Goal: Find specific page/section: Find specific page/section

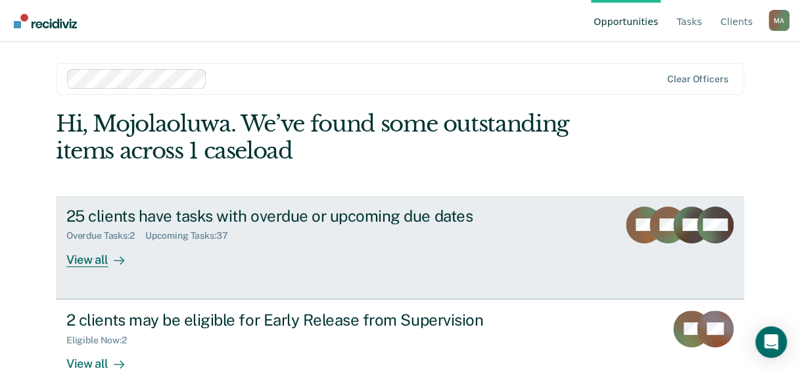
click at [87, 259] on div "View all" at bounding box center [103, 254] width 74 height 26
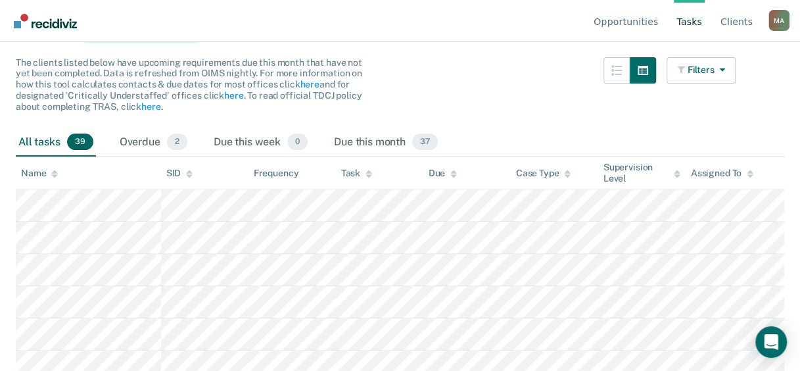
scroll to position [131, 0]
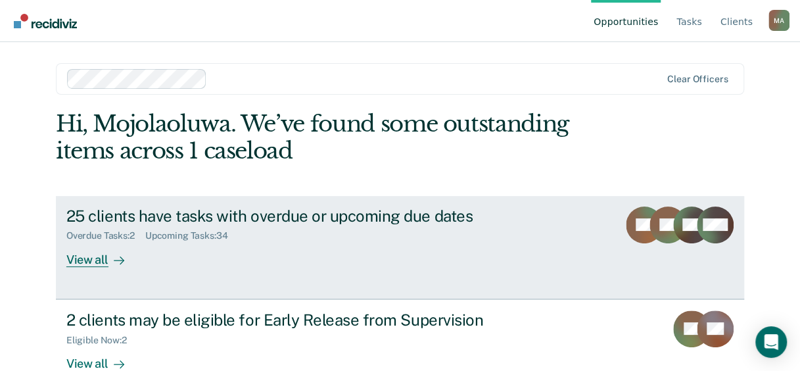
click at [92, 262] on div "View all" at bounding box center [103, 254] width 74 height 26
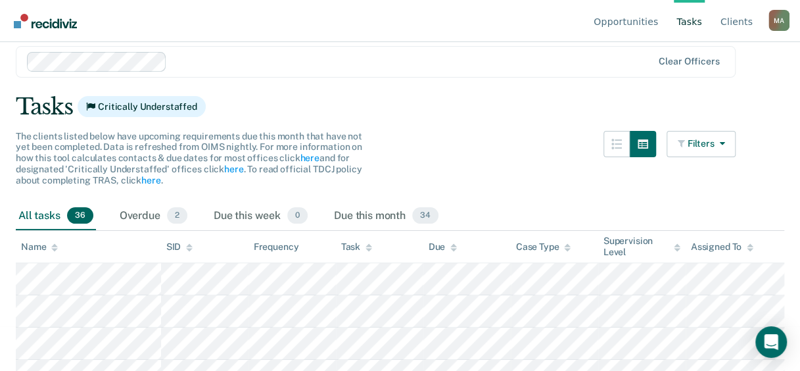
scroll to position [66, 0]
